Goal: Task Accomplishment & Management: Complete application form

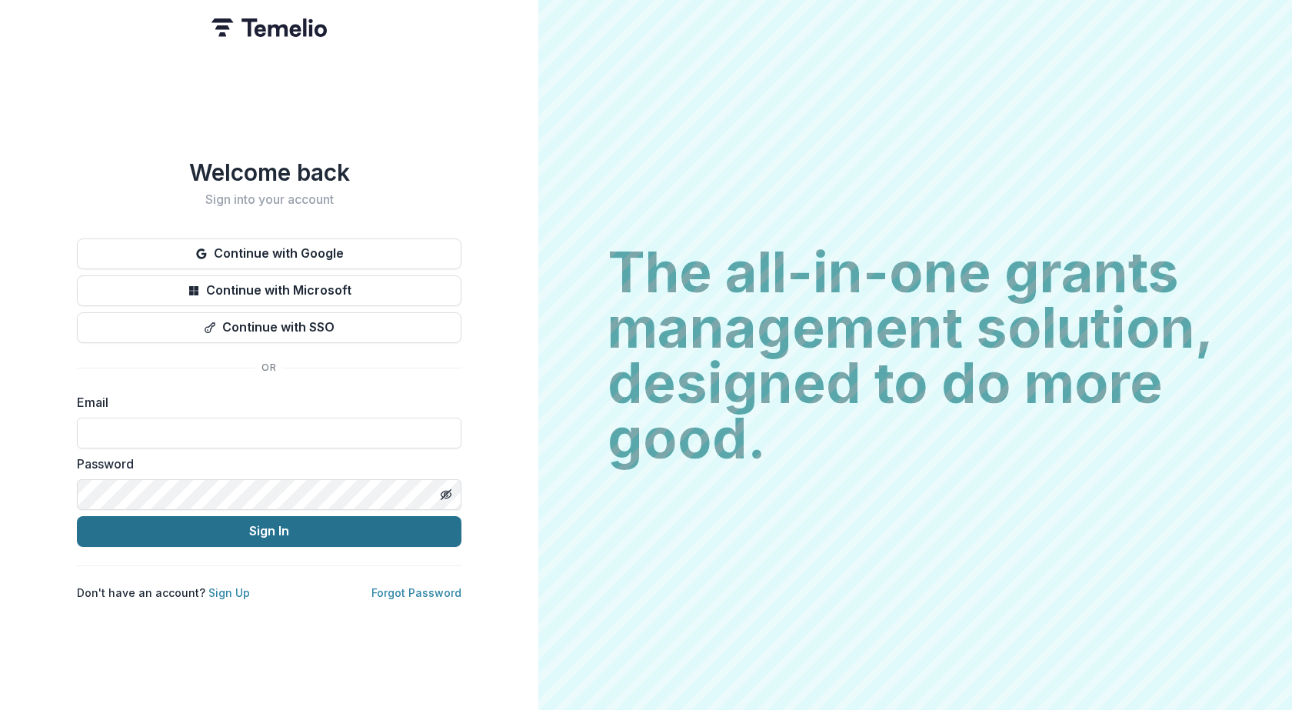
click at [305, 527] on button "Sign In" at bounding box center [269, 531] width 385 height 31
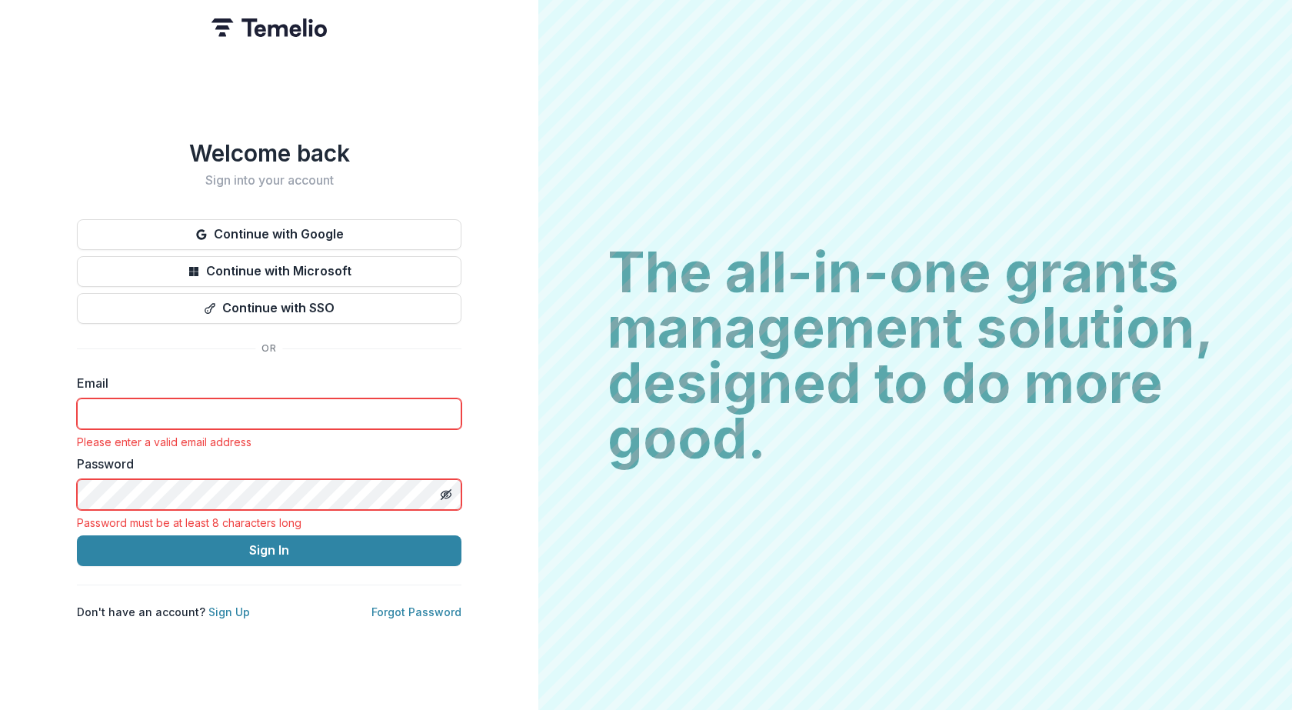
click at [274, 407] on input at bounding box center [269, 413] width 385 height 31
type input "**********"
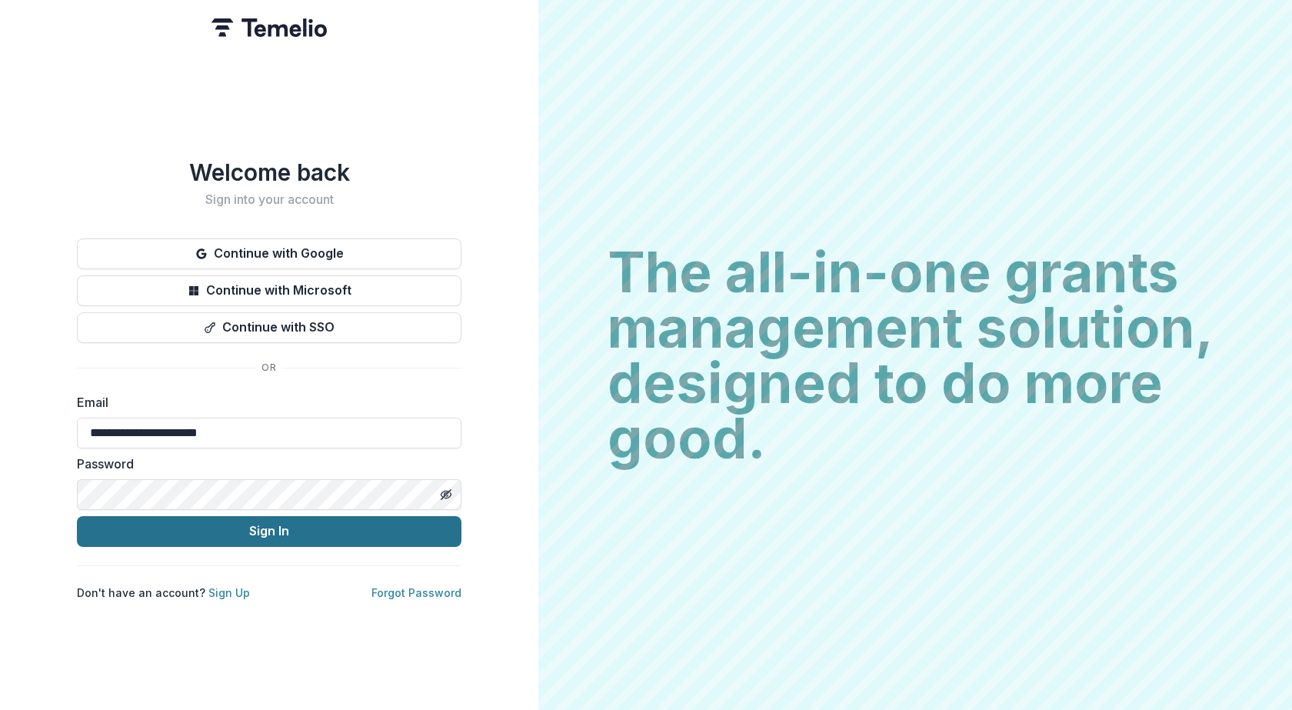
click at [268, 525] on button "Sign In" at bounding box center [269, 531] width 385 height 31
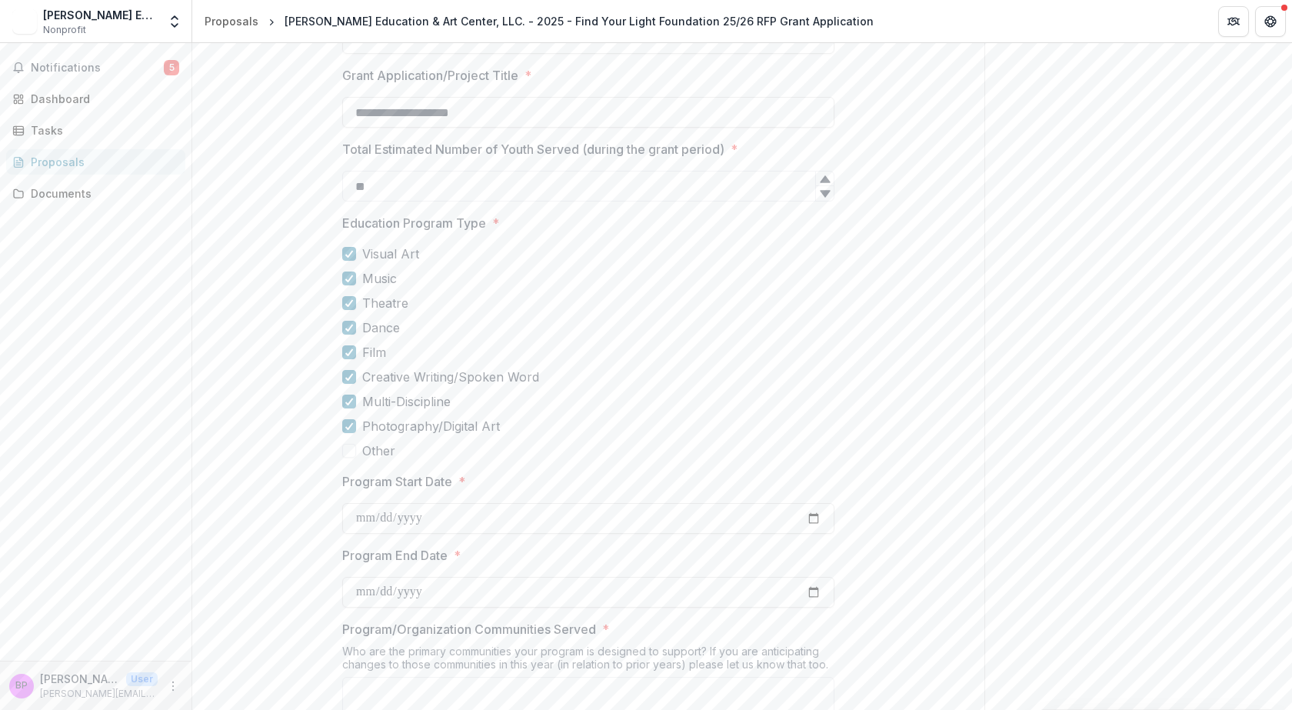
scroll to position [462, 0]
click at [348, 442] on span at bounding box center [349, 449] width 14 height 14
click at [351, 346] on icon at bounding box center [349, 350] width 9 height 8
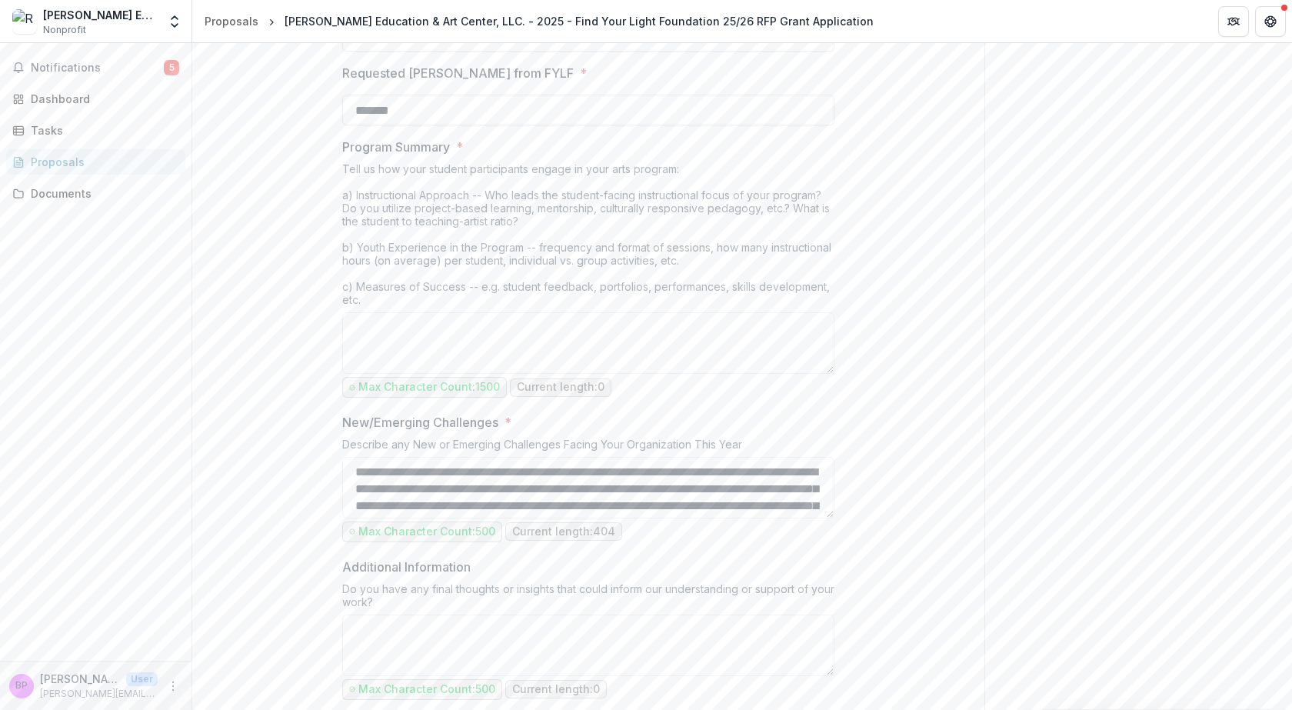
scroll to position [1308, 0]
